Goal: Find specific page/section: Find specific page/section

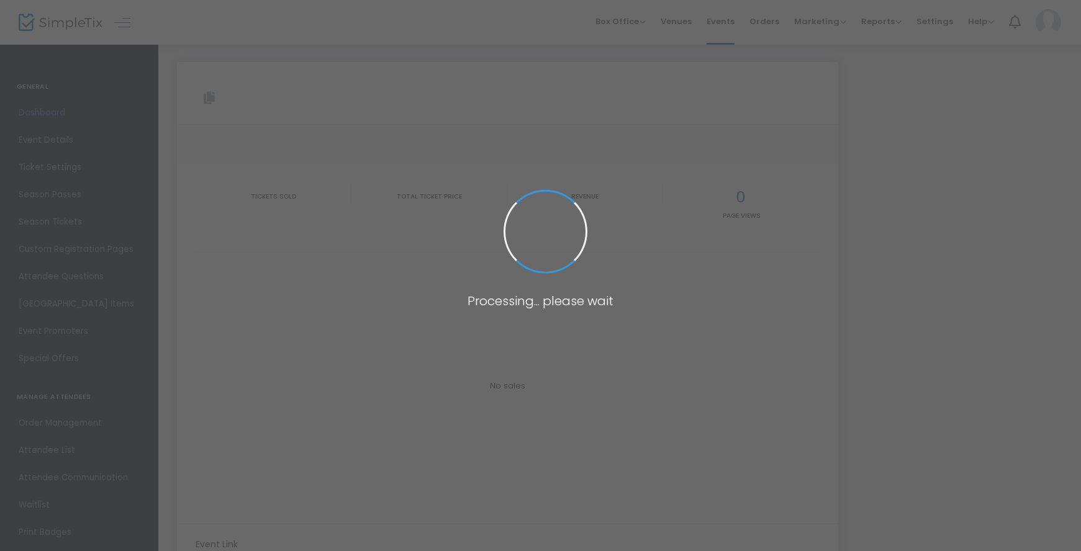
type input "[URL][DOMAIN_NAME]"
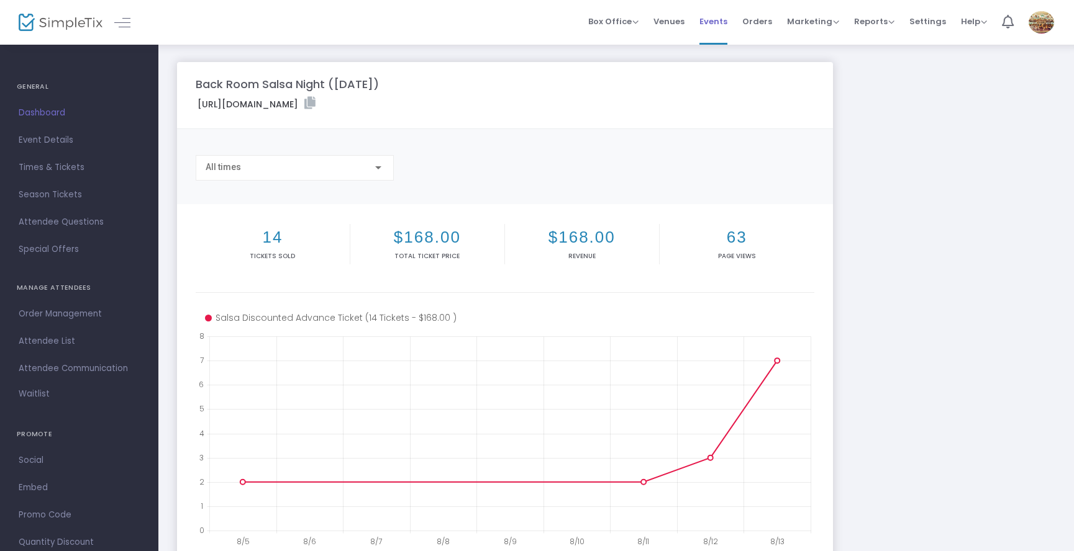
click at [715, 19] on span "Events" at bounding box center [713, 22] width 28 height 32
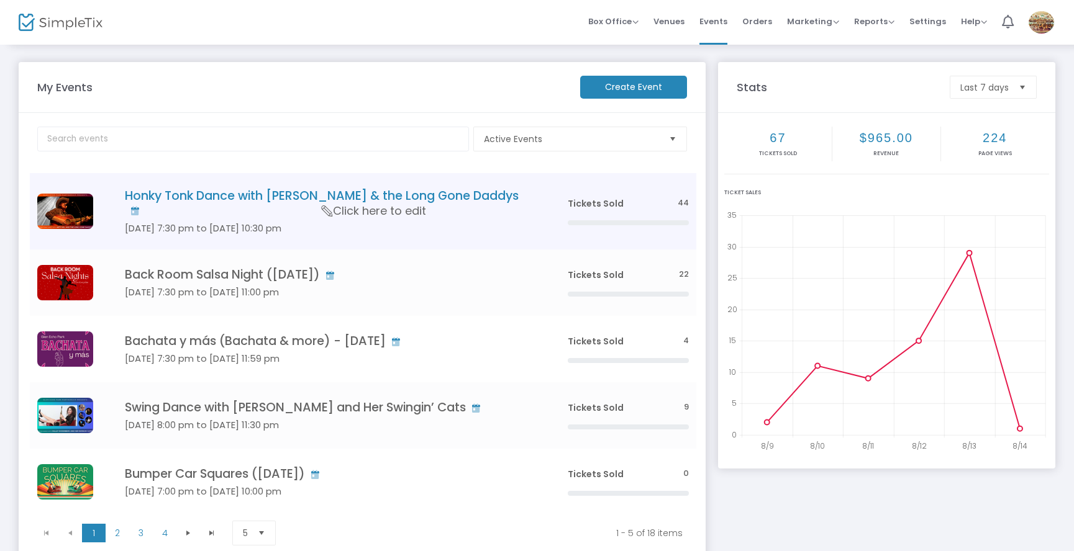
click at [273, 196] on h4 "Honky Tonk Dance with [PERSON_NAME] & the Long Gone Daddys" at bounding box center [327, 203] width 405 height 29
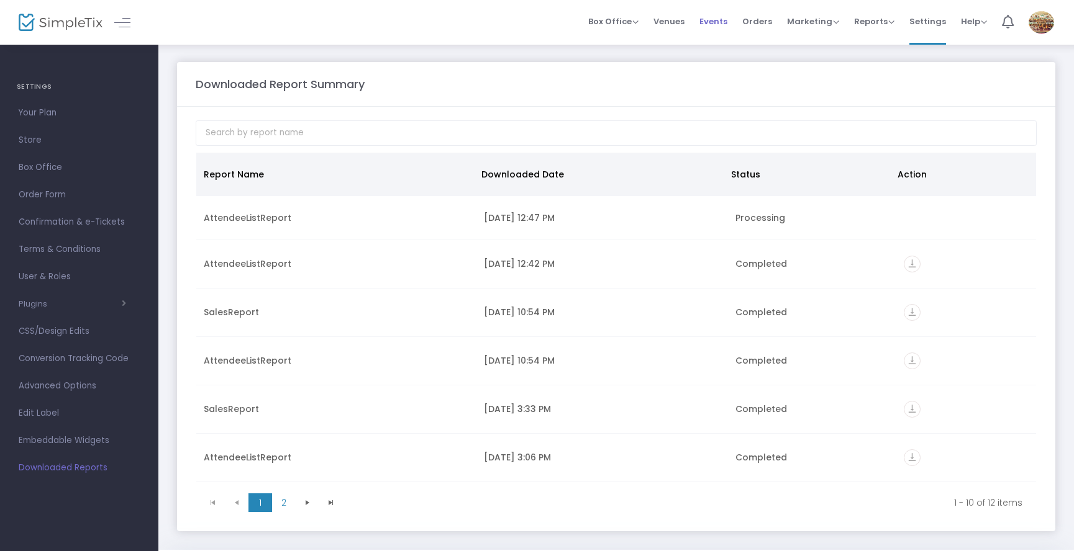
click at [709, 26] on span "Events" at bounding box center [713, 22] width 28 height 32
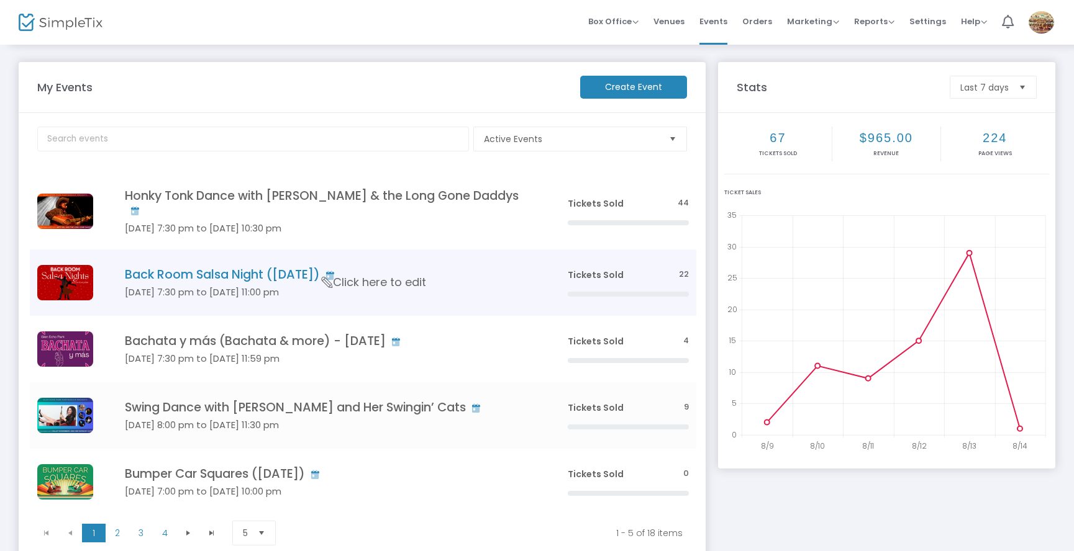
click at [280, 268] on h4 "Back Room Salsa Night ([DATE])" at bounding box center [327, 275] width 405 height 14
